Goal: Transaction & Acquisition: Book appointment/travel/reservation

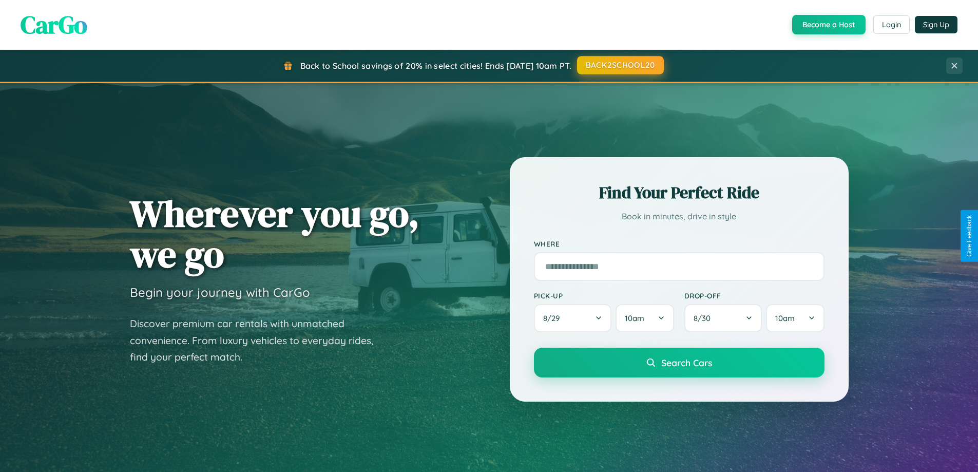
click at [620, 65] on button "BACK2SCHOOL20" at bounding box center [620, 65] width 87 height 18
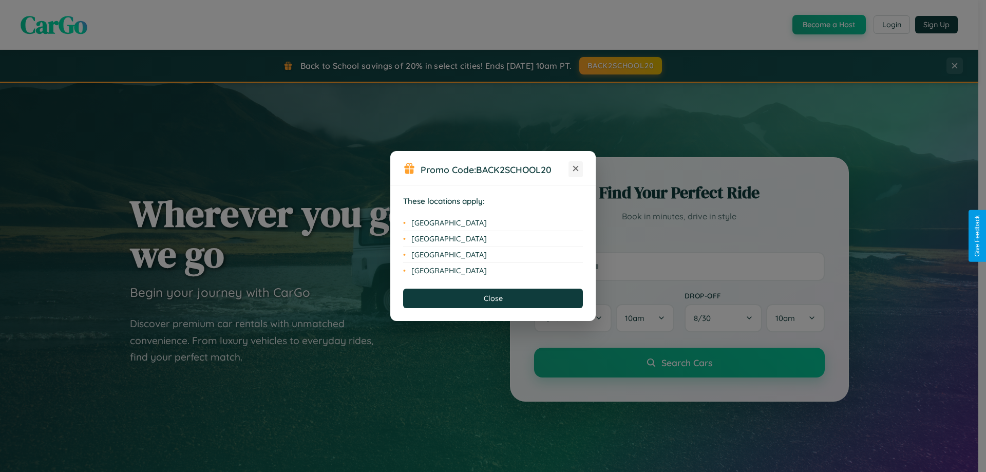
click at [575, 169] on icon at bounding box center [576, 169] width 6 height 6
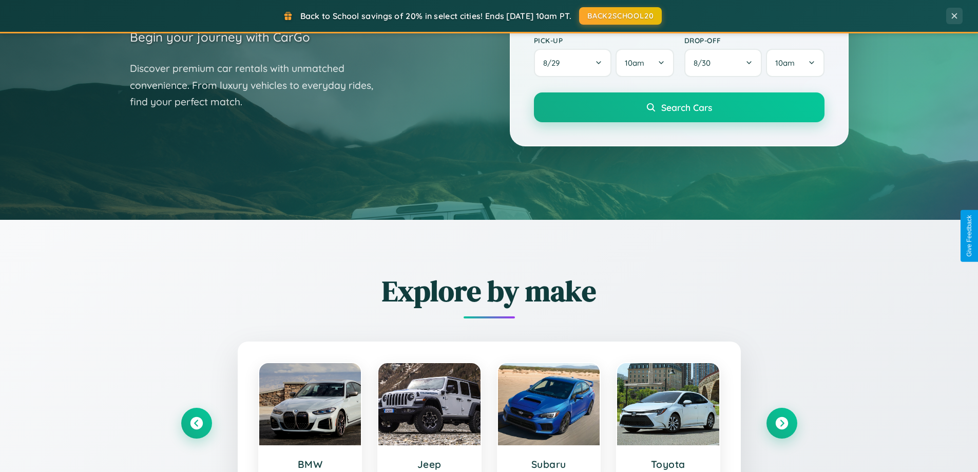
scroll to position [443, 0]
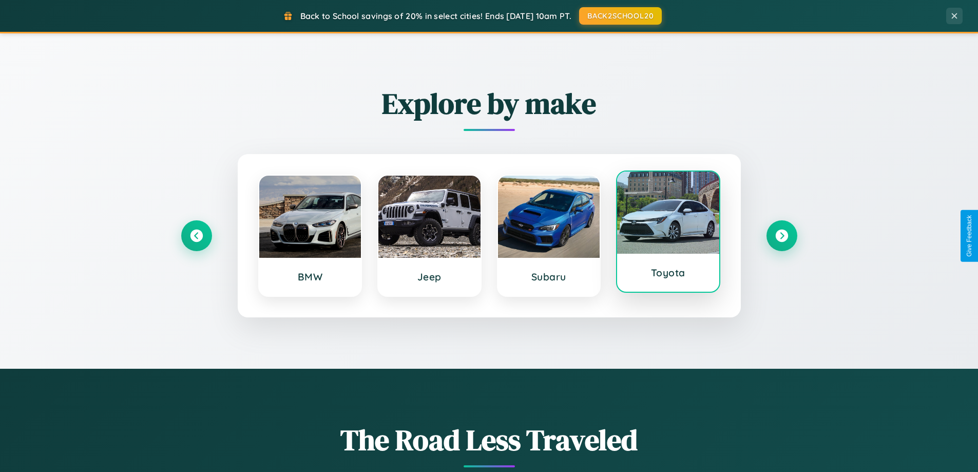
click at [668, 233] on div at bounding box center [668, 212] width 102 height 82
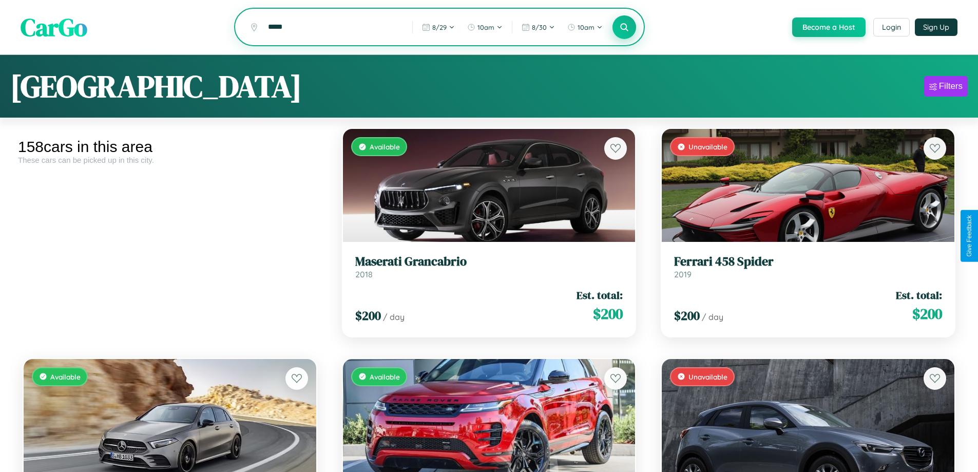
click at [624, 27] on icon at bounding box center [625, 27] width 10 height 10
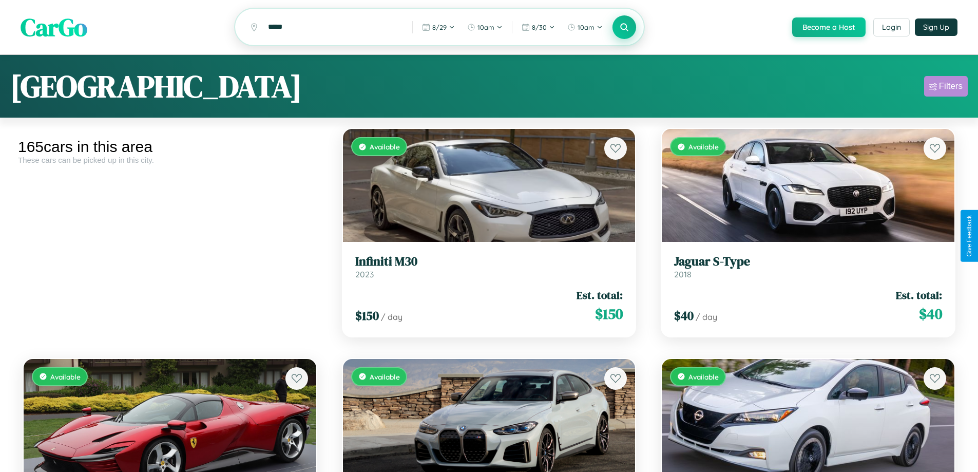
click at [946, 88] on div "Filters" at bounding box center [951, 86] width 24 height 10
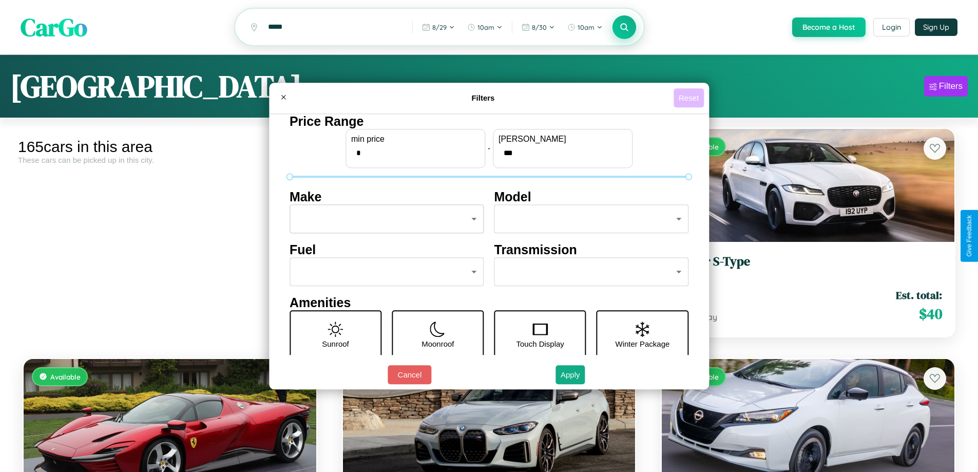
click at [690, 98] on button "Reset" at bounding box center [689, 97] width 30 height 19
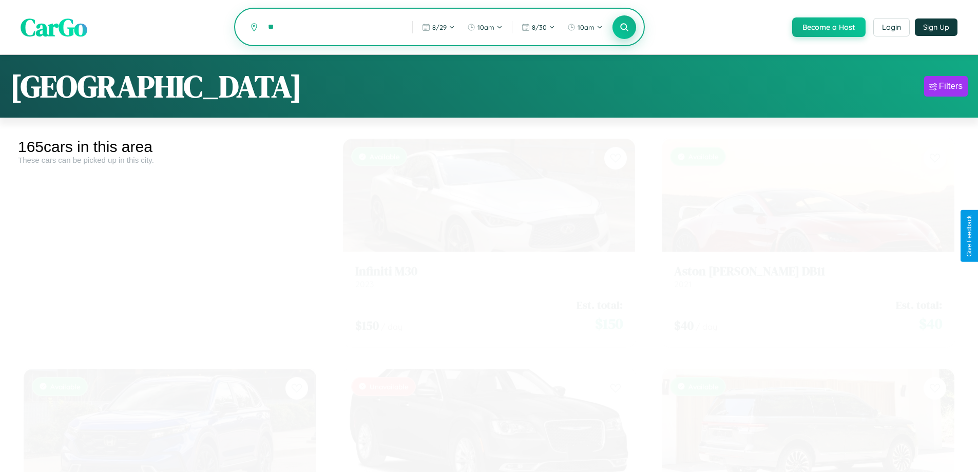
type input "*"
type input "*******"
click at [624, 28] on icon at bounding box center [625, 27] width 10 height 10
